Goal: Find specific page/section: Find specific page/section

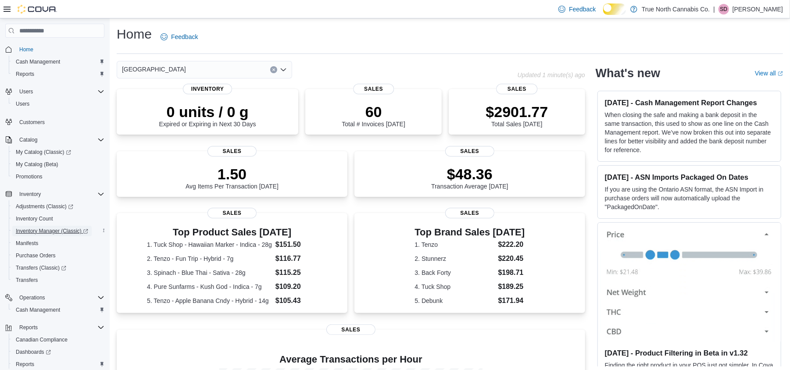
click at [64, 235] on span "Inventory Manager (Classic)" at bounding box center [52, 231] width 72 height 7
